Goal: Information Seeking & Learning: Learn about a topic

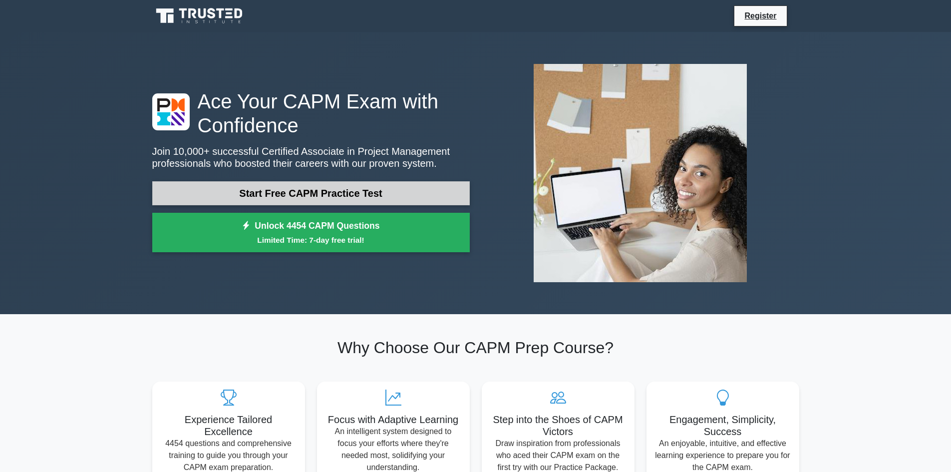
click at [400, 196] on link "Start Free CAPM Practice Test" at bounding box center [311, 193] width 318 height 24
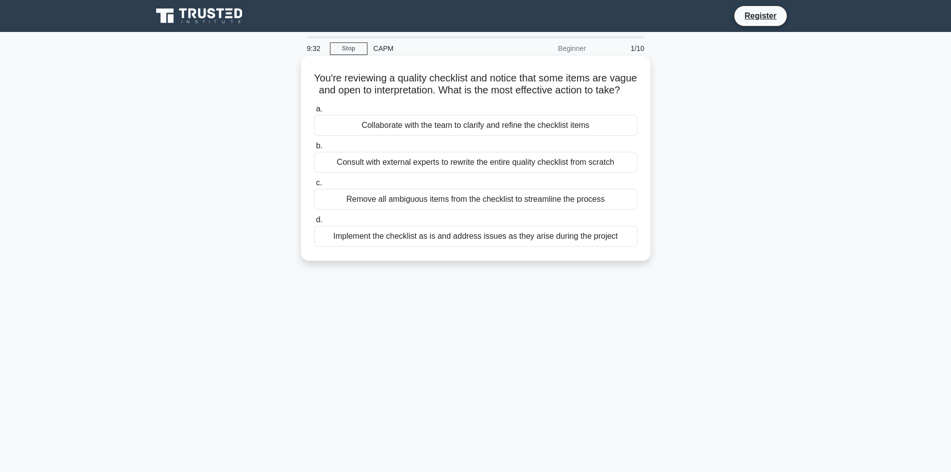
click at [387, 136] on div "Collaborate with the team to clarify and refine the checklist items" at bounding box center [476, 125] width 324 height 21
click at [314, 112] on input "a. Collaborate with the team to clarify and refine the checklist items" at bounding box center [314, 109] width 0 height 6
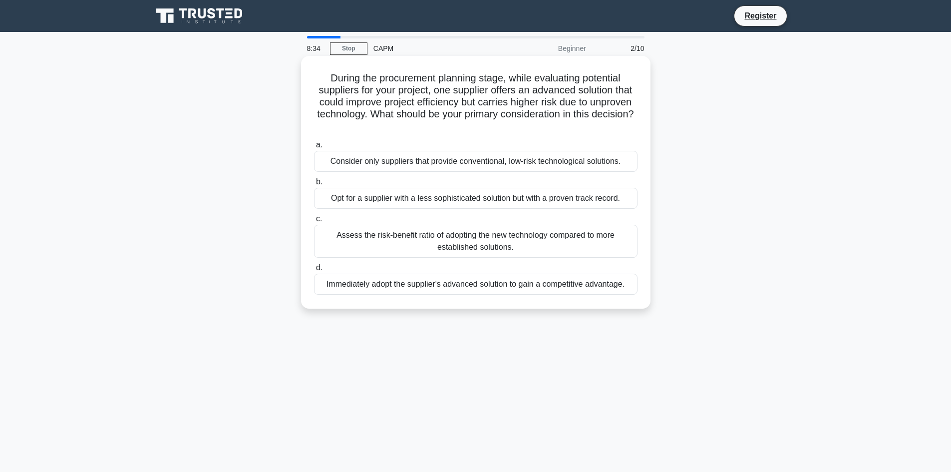
click at [458, 234] on div "Assess the risk-benefit ratio of adopting the new technology compared to more e…" at bounding box center [476, 241] width 324 height 33
click at [314, 222] on input "c. Assess the risk-benefit ratio of adopting the new technology compared to mor…" at bounding box center [314, 219] width 0 height 6
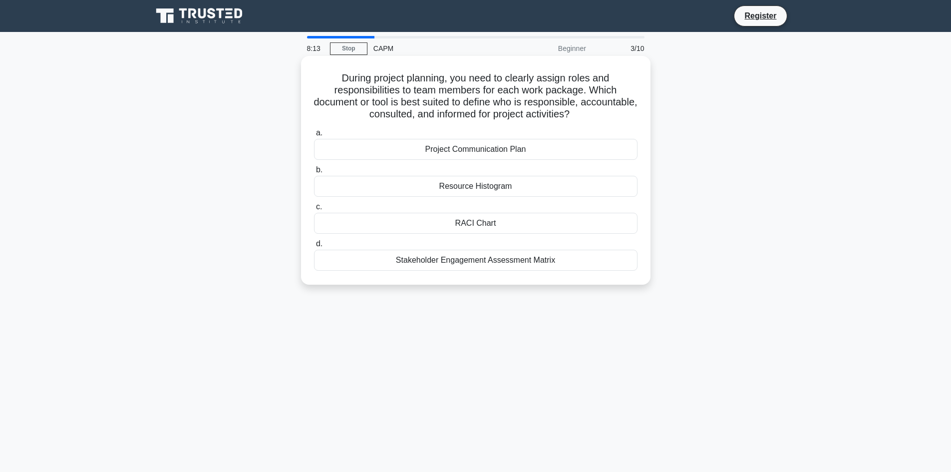
click at [498, 224] on div "RACI Chart" at bounding box center [476, 223] width 324 height 21
click at [314, 210] on input "c. RACI Chart" at bounding box center [314, 207] width 0 height 6
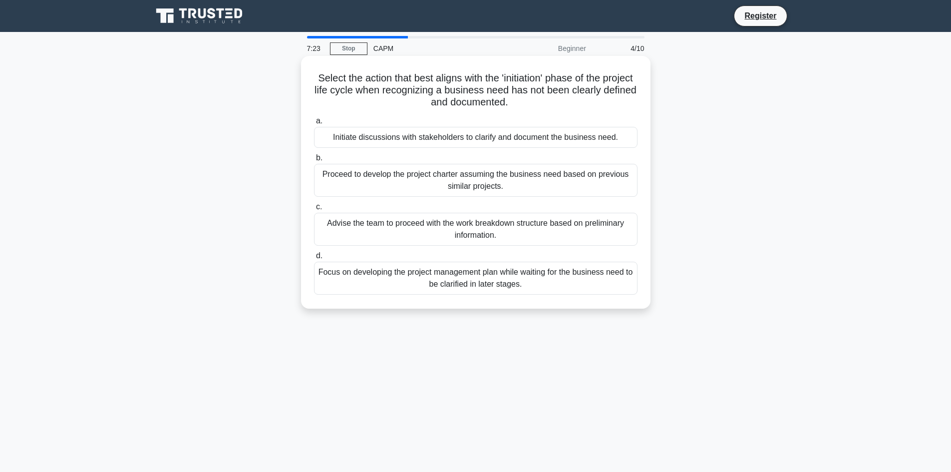
click at [482, 136] on div "Initiate discussions with stakeholders to clarify and document the business nee…" at bounding box center [476, 137] width 324 height 21
click at [314, 124] on input "a. Initiate discussions with stakeholders to clarify and document the business …" at bounding box center [314, 121] width 0 height 6
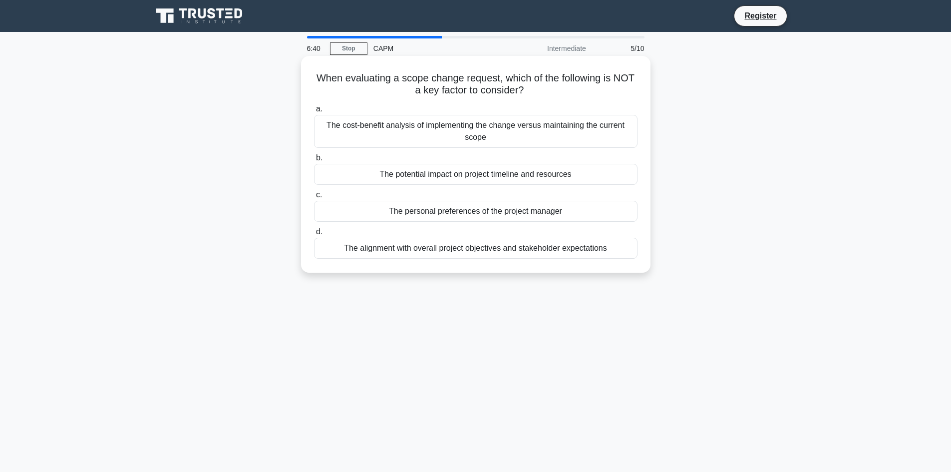
click at [406, 211] on div "The personal preferences of the project manager" at bounding box center [476, 211] width 324 height 21
click at [314, 198] on input "c. The personal preferences of the project manager" at bounding box center [314, 195] width 0 height 6
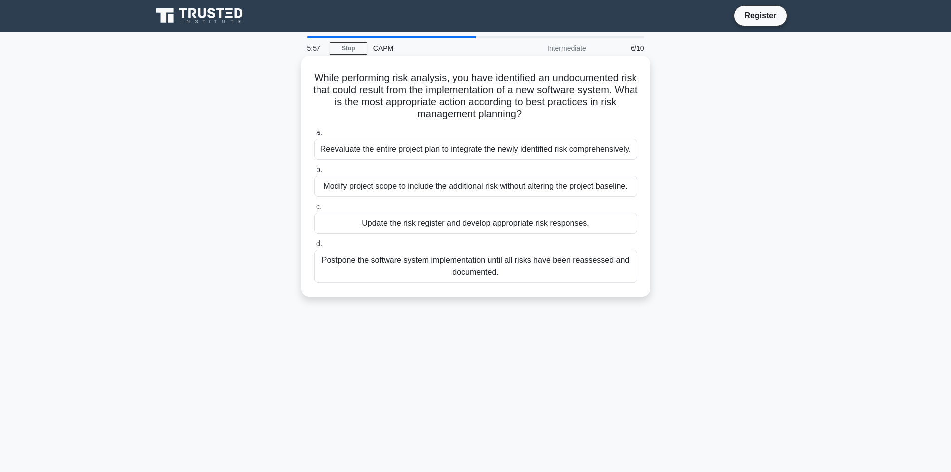
click at [457, 227] on div "Update the risk register and develop appropriate risk responses." at bounding box center [476, 223] width 324 height 21
click at [314, 210] on input "c. Update the risk register and develop appropriate risk responses." at bounding box center [314, 207] width 0 height 6
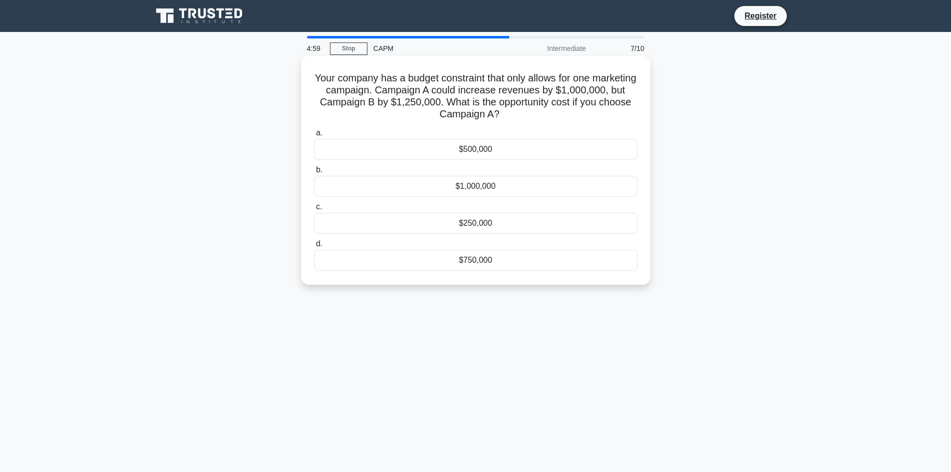
click at [412, 222] on div "$250,000" at bounding box center [476, 223] width 324 height 21
click at [314, 210] on input "c. $250,000" at bounding box center [314, 207] width 0 height 6
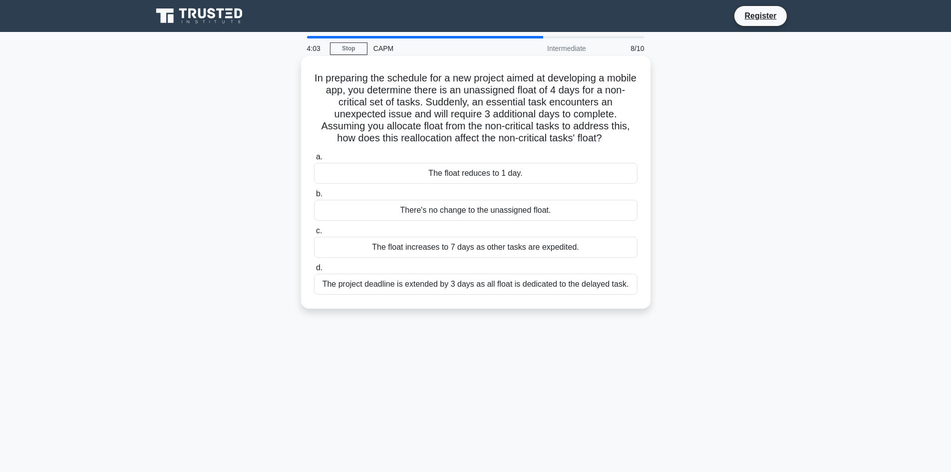
click at [448, 179] on div "The float reduces to 1 day." at bounding box center [476, 173] width 324 height 21
click at [314, 160] on input "a. The float reduces to 1 day." at bounding box center [314, 157] width 0 height 6
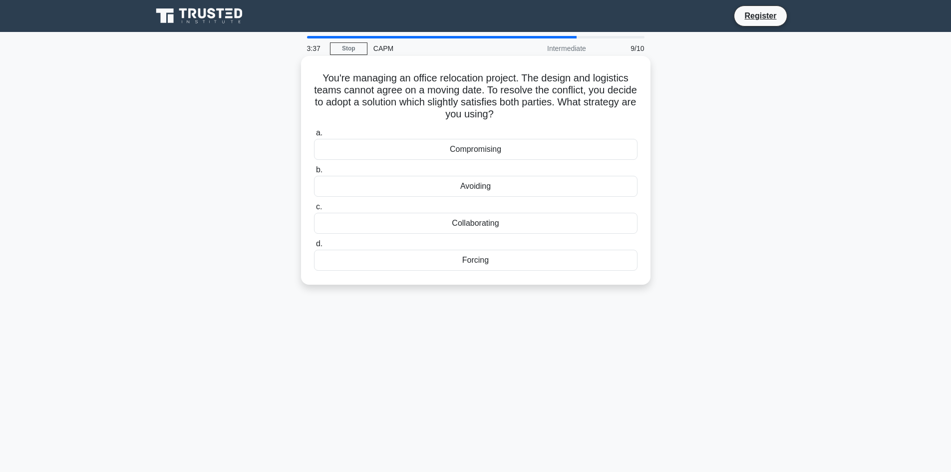
click at [459, 154] on div "Compromising" at bounding box center [476, 149] width 324 height 21
click at [314, 136] on input "a. Compromising" at bounding box center [314, 133] width 0 height 6
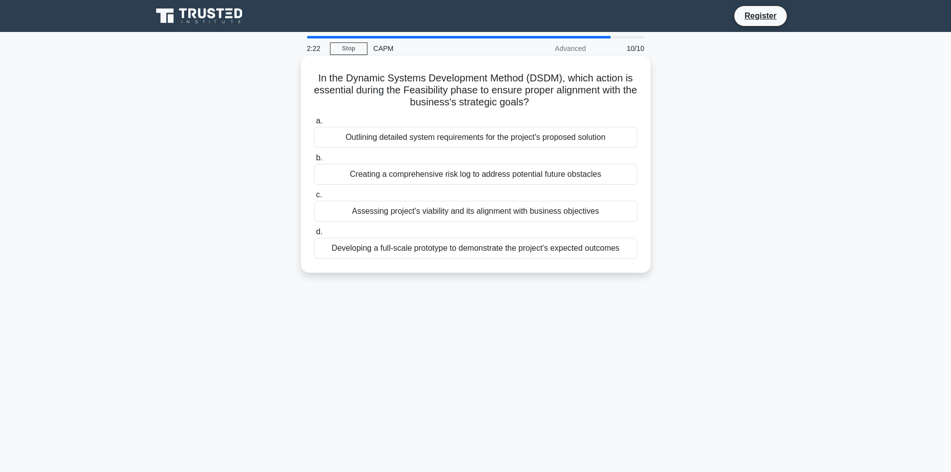
click at [435, 137] on div "Outlining detailed system requirements for the project's proposed solution" at bounding box center [476, 137] width 324 height 21
click at [314, 124] on input "a. Outlining detailed system requirements for the project's proposed solution" at bounding box center [314, 121] width 0 height 6
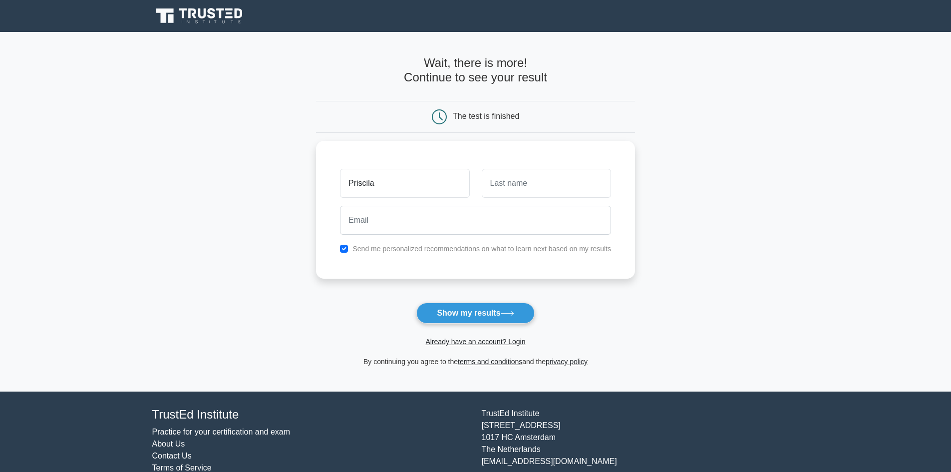
type input "Priscila"
type input "Baldasso"
click at [490, 311] on button "Show my results" at bounding box center [476, 313] width 118 height 21
click at [368, 216] on input "p" at bounding box center [475, 217] width 271 height 29
type input "priscila.baldasso@cortag.com"
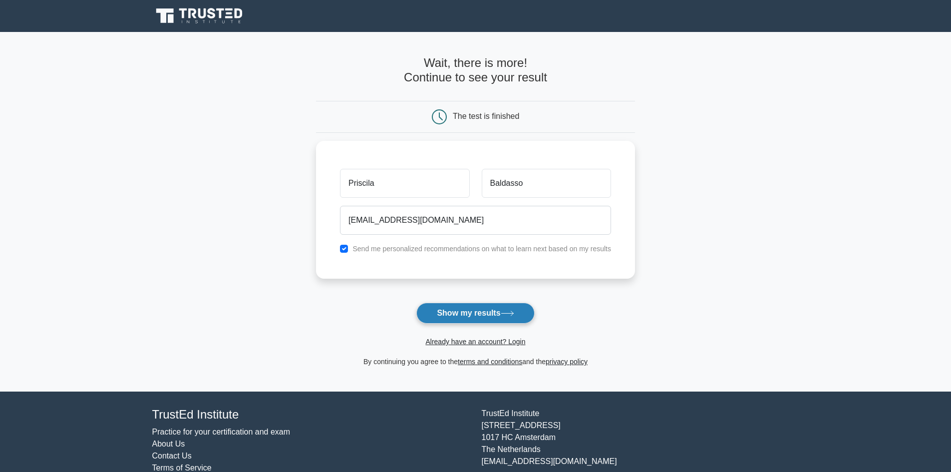
click at [480, 313] on button "Show my results" at bounding box center [476, 313] width 118 height 21
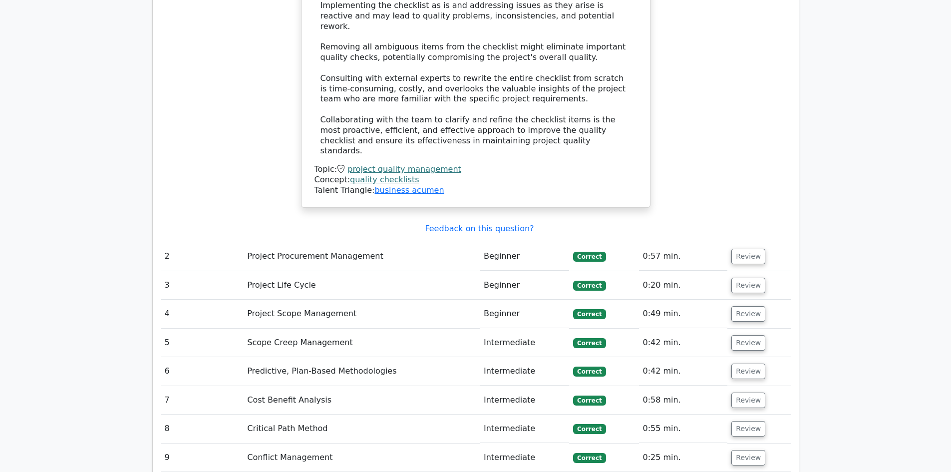
scroll to position [1448, 0]
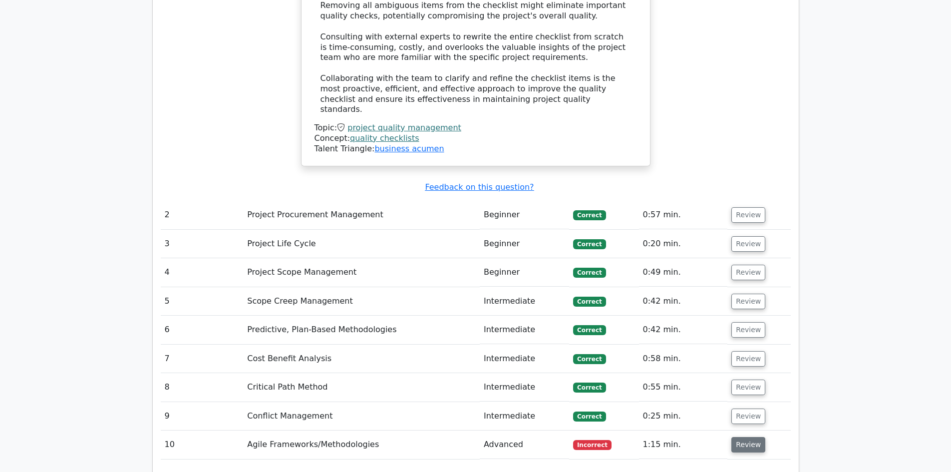
click at [752, 437] on button "Review" at bounding box center [749, 444] width 34 height 15
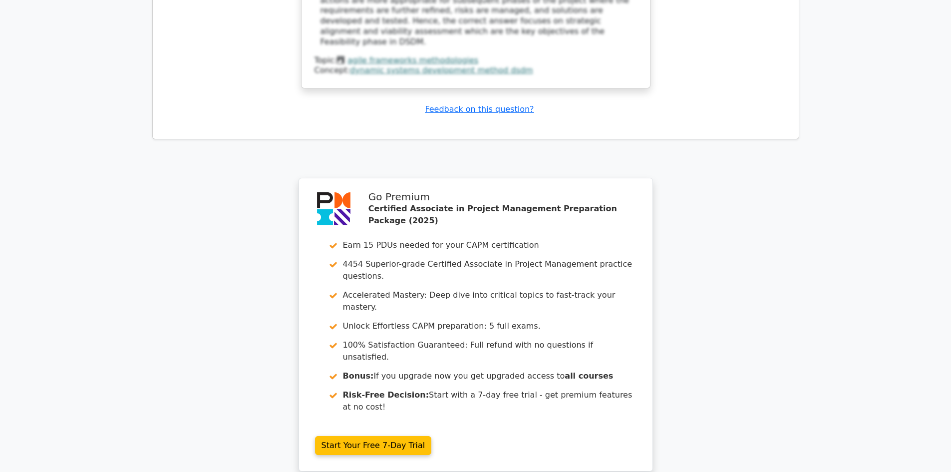
scroll to position [2259, 0]
